Goal: Task Accomplishment & Management: Manage account settings

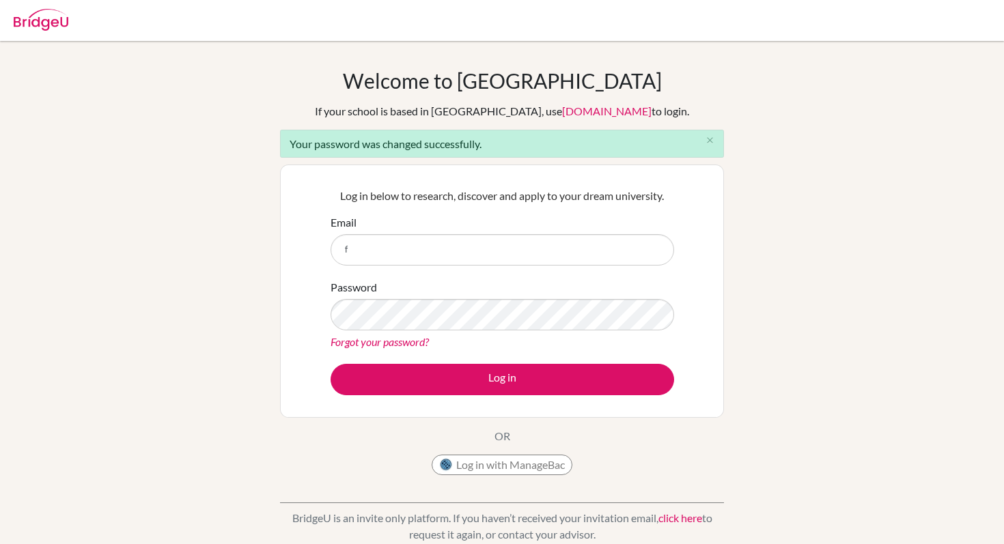
type input "fajerf.alhajri@student.bbs.edu.kw"
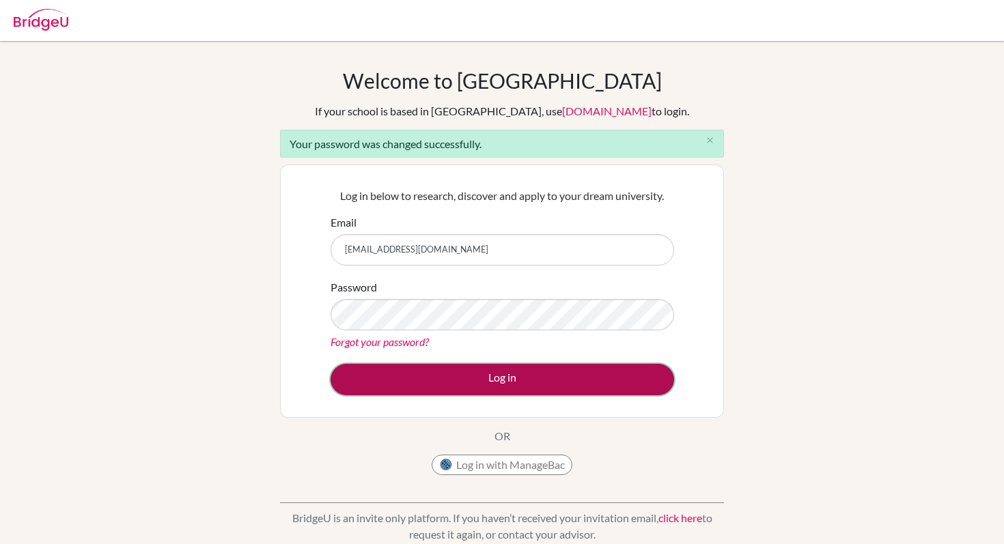
click at [456, 383] on button "Log in" at bounding box center [502, 379] width 343 height 31
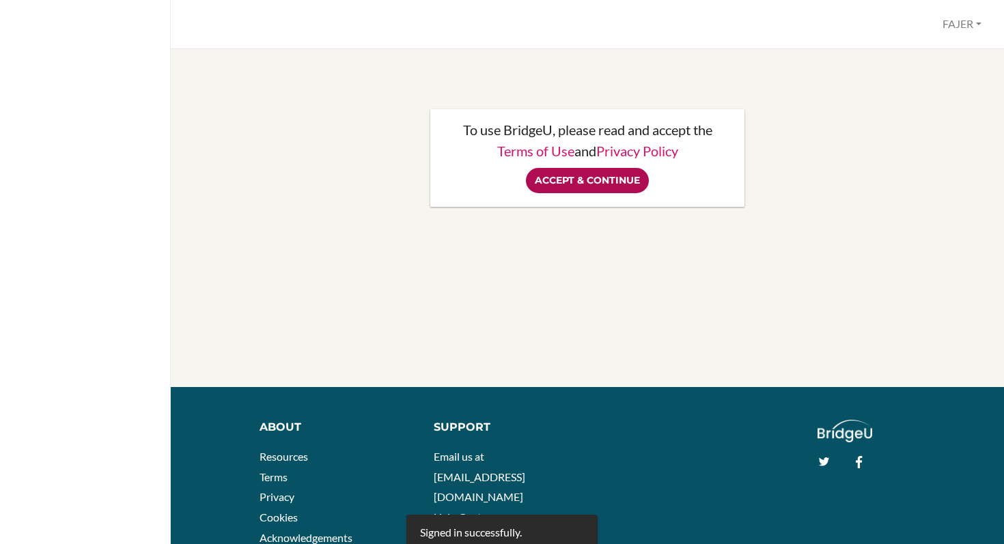
click at [570, 185] on input "Accept & Continue" at bounding box center [587, 180] width 123 height 25
